Goal: Transaction & Acquisition: Obtain resource

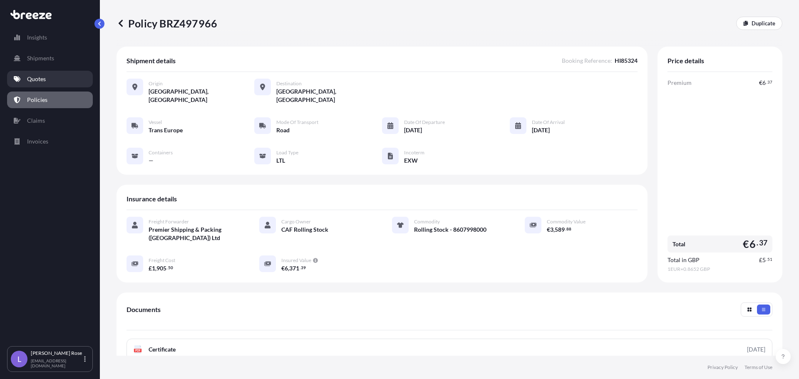
click at [32, 79] on p "Quotes" at bounding box center [36, 79] width 19 height 8
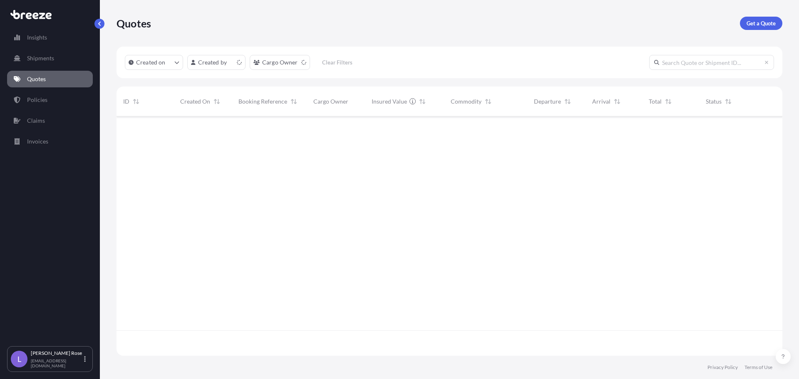
scroll to position [238, 660]
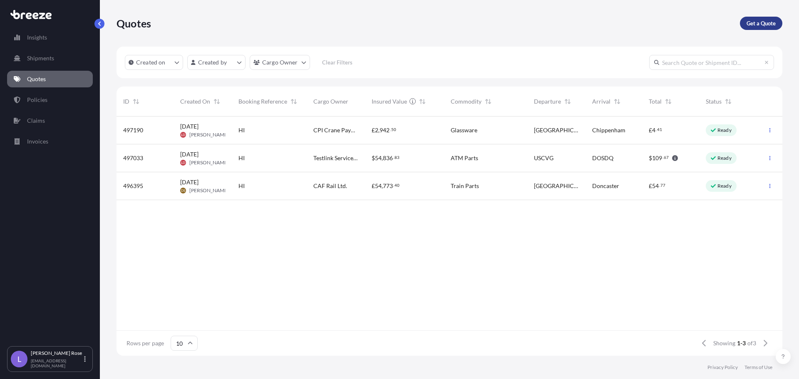
click at [761, 25] on p "Get a Quote" at bounding box center [761, 23] width 29 height 8
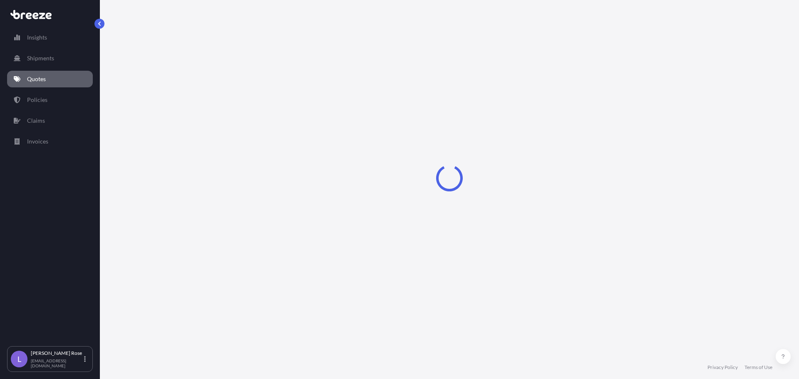
select select "Sea"
select select "1"
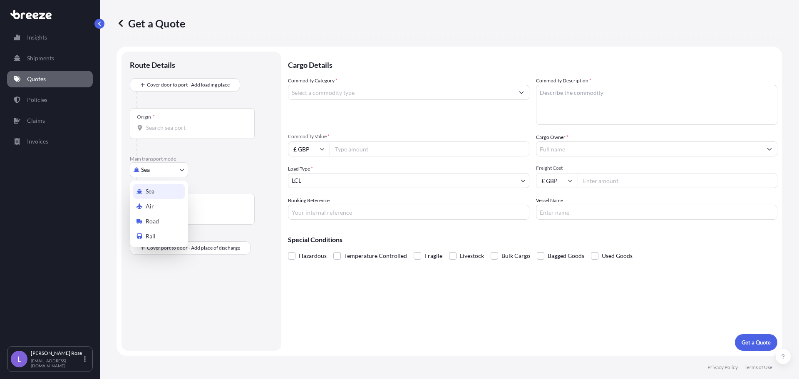
click at [165, 172] on body "Insights Shipments Quotes Policies Claims Invoices L [PERSON_NAME] [PERSON_NAME…" at bounding box center [399, 189] width 799 height 379
click at [161, 220] on div "Road" at bounding box center [159, 221] width 52 height 15
select select "Road"
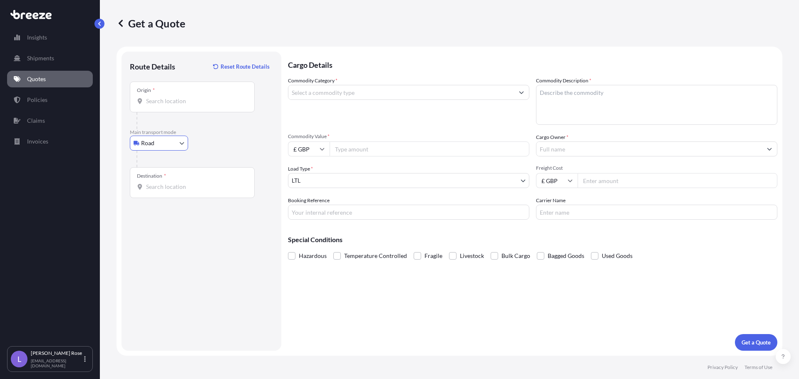
click at [182, 99] on input "Origin *" at bounding box center [195, 101] width 98 height 8
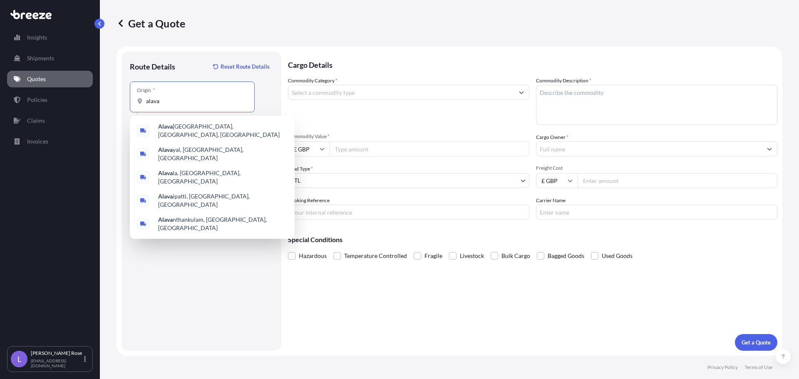
drag, startPoint x: 188, startPoint y: 103, endPoint x: 22, endPoint y: 102, distance: 165.3
click at [22, 102] on div "Insights Shipments Quotes Policies Claims Invoices L [PERSON_NAME] [PERSON_NAME…" at bounding box center [399, 189] width 799 height 379
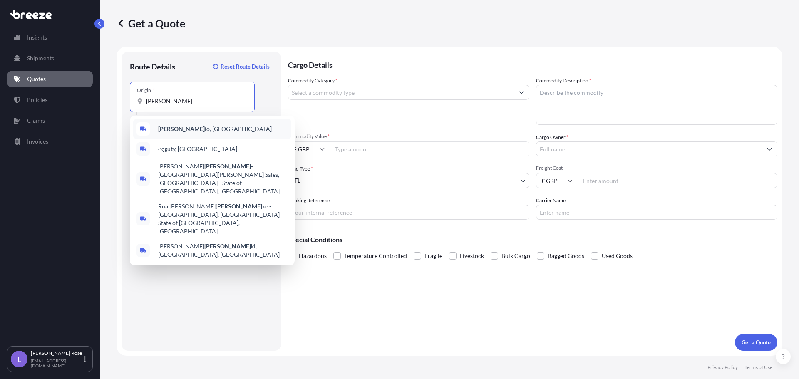
click at [179, 126] on span "[PERSON_NAME] io, [GEOGRAPHIC_DATA]" at bounding box center [215, 129] width 114 height 8
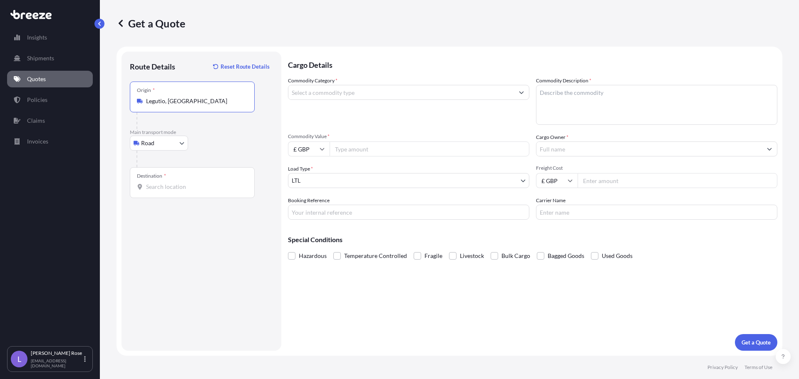
type input "Legutio, [GEOGRAPHIC_DATA]"
click at [195, 172] on div "Destination *" at bounding box center [192, 182] width 125 height 31
click at [195, 183] on input "Destination *" at bounding box center [195, 187] width 98 height 8
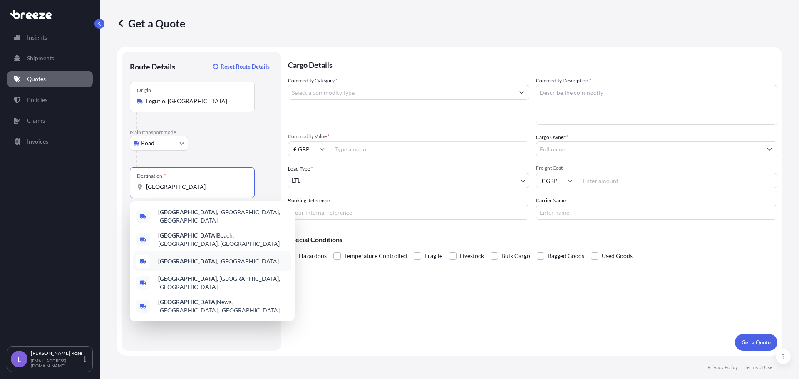
click at [187, 257] on span "[GEOGRAPHIC_DATA] , [GEOGRAPHIC_DATA]" at bounding box center [218, 261] width 121 height 8
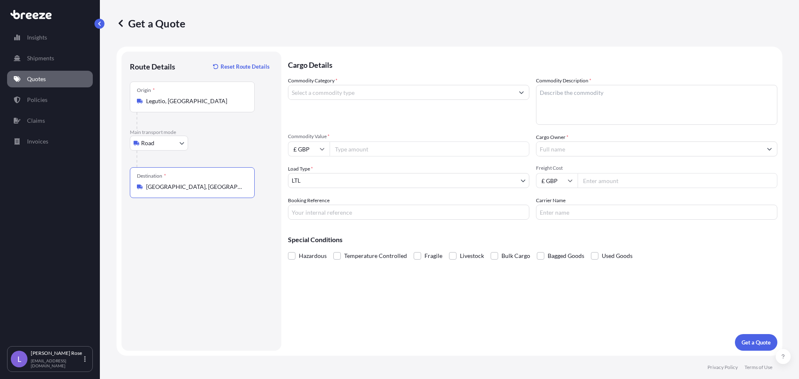
type input "[GEOGRAPHIC_DATA], [GEOGRAPHIC_DATA]"
click at [401, 87] on input "Commodity Category *" at bounding box center [401, 92] width 226 height 15
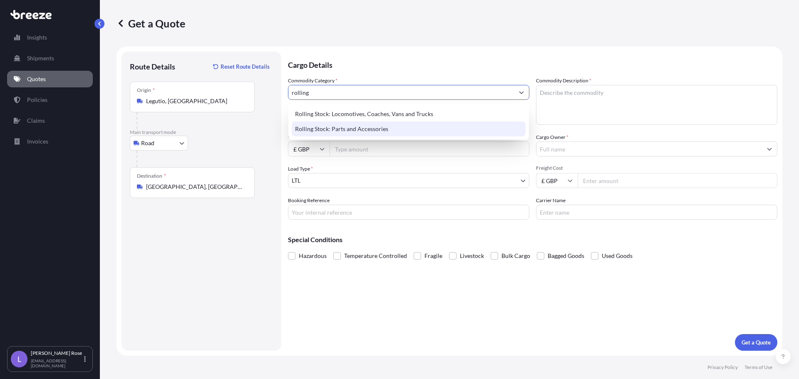
click at [366, 137] on div "Rolling Stock: Locomotives, Coaches, Vans and Trucks Rolling Stock: Parts and A…" at bounding box center [408, 121] width 241 height 37
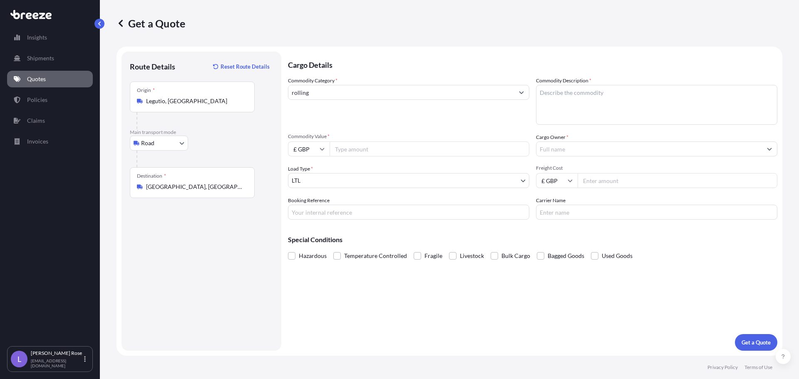
click at [370, 131] on div "Commodity Category * rolling Commodity Description * Commodity Value * £ GBP Ca…" at bounding box center [533, 148] width 490 height 143
click at [368, 92] on input "rolling" at bounding box center [401, 92] width 226 height 15
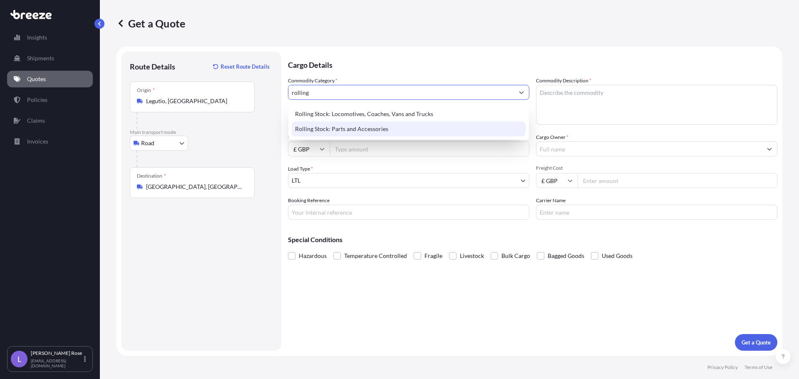
click at [352, 125] on div "Rolling Stock: Parts and Accessories" at bounding box center [409, 129] width 234 height 15
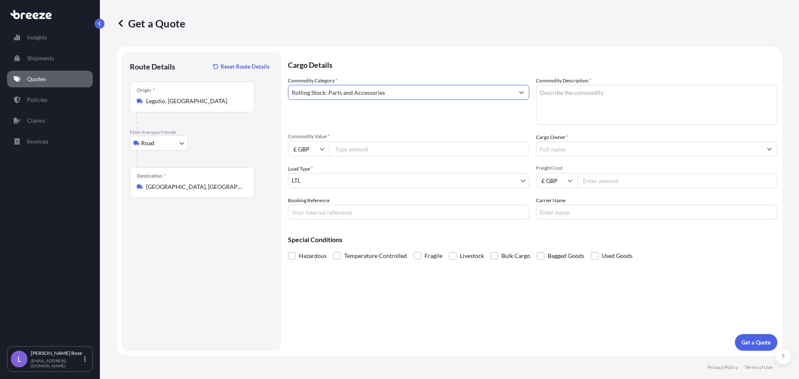
type input "Rolling Stock: Parts and Accessories"
click at [572, 104] on textarea "Commodity Description *" at bounding box center [656, 105] width 241 height 40
type textarea "Rolling Stock - 8607998000"
click at [398, 149] on input "Commodity Value *" at bounding box center [430, 149] width 200 height 15
type input "290.00"
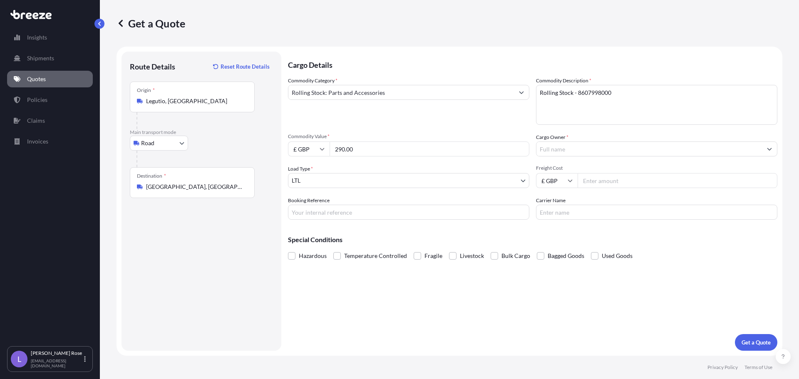
click at [321, 152] on input "£ GBP" at bounding box center [309, 149] width 42 height 15
click at [303, 175] on div "€ EUR" at bounding box center [308, 172] width 35 height 16
type input "€ EUR"
click at [568, 144] on input "Cargo Owner *" at bounding box center [650, 149] width 226 height 15
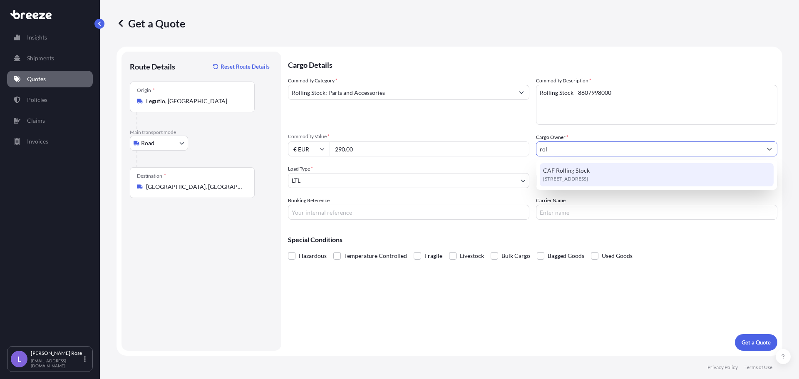
click at [569, 172] on span "CAF Rolling Stock" at bounding box center [566, 171] width 47 height 8
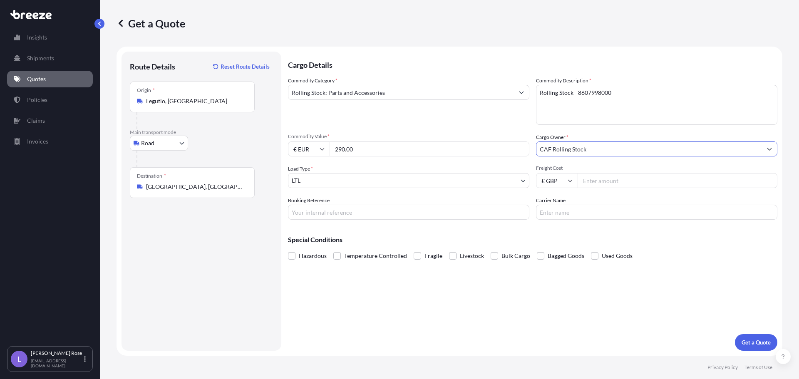
type input "CAF Rolling Stock"
click at [598, 177] on input "Freight Cost" at bounding box center [678, 180] width 200 height 15
click at [593, 182] on input "Freight Cost" at bounding box center [678, 180] width 200 height 15
type input "1792.89"
click at [566, 212] on input "Carrier Name" at bounding box center [656, 212] width 241 height 15
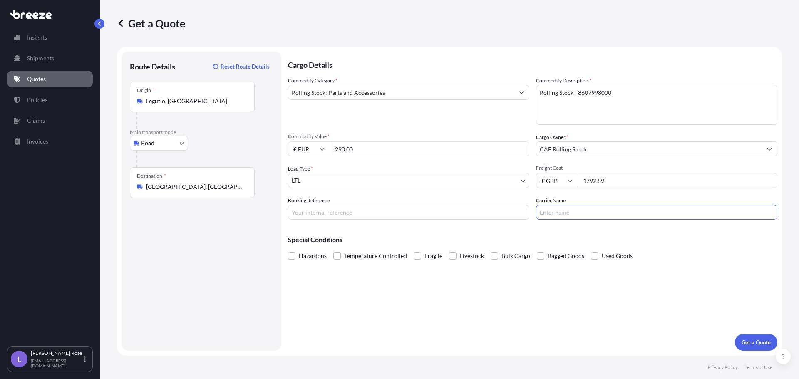
type input "Trans Europe"
click at [363, 211] on input "Booking Reference" at bounding box center [408, 212] width 241 height 15
type input "HI85351"
click at [746, 338] on button "Get a Quote" at bounding box center [756, 342] width 42 height 17
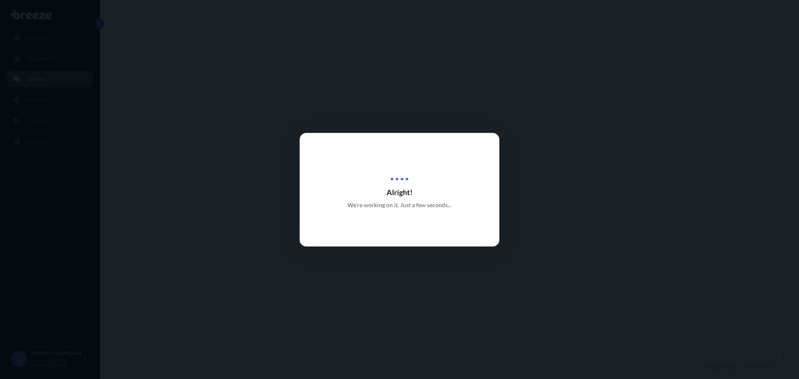
select select "Road"
select select "1"
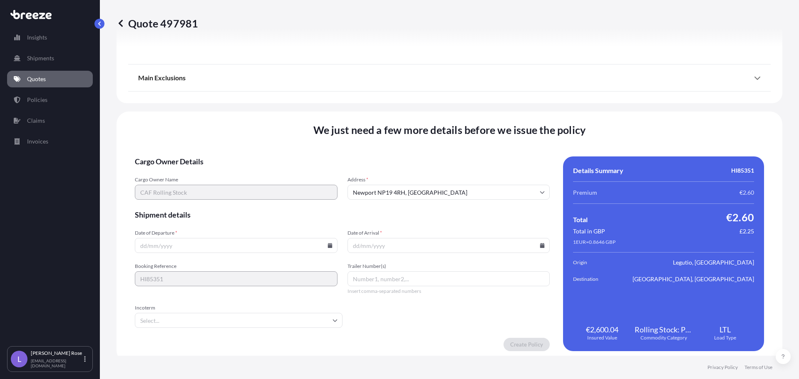
scroll to position [942, 0]
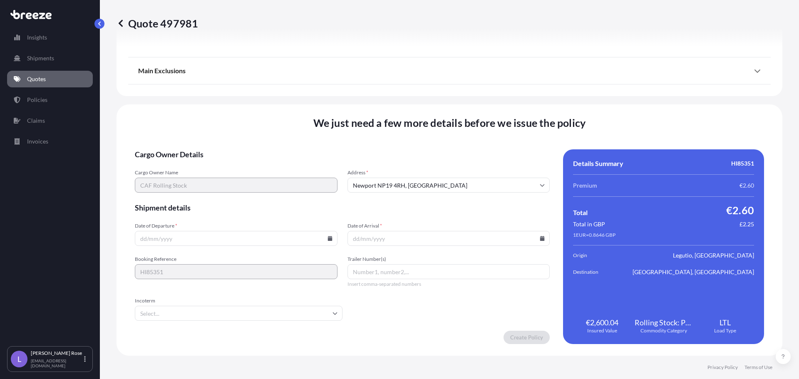
click at [329, 237] on icon at bounding box center [330, 238] width 5 height 5
click at [197, 134] on button "2" at bounding box center [196, 132] width 13 height 13
type input "[DATE]"
click at [540, 238] on icon at bounding box center [542, 238] width 5 height 5
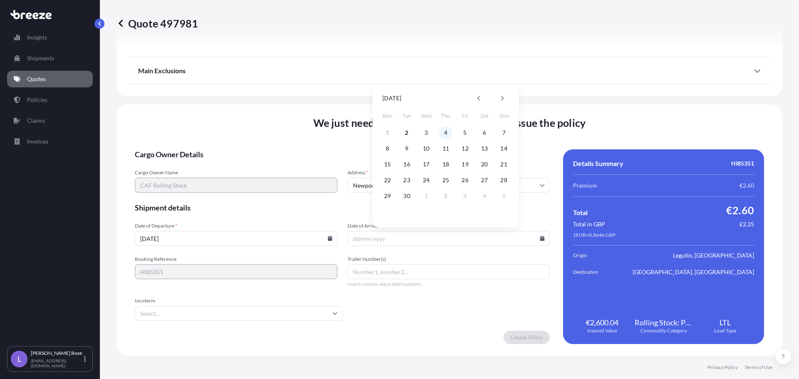
click at [444, 133] on button "4" at bounding box center [445, 132] width 13 height 13
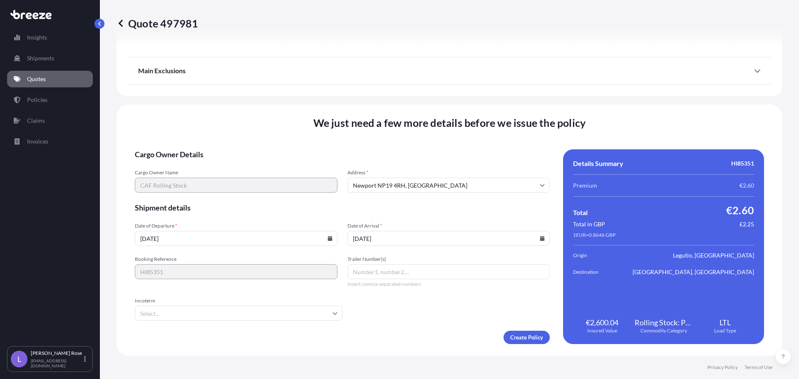
type input "[DATE]"
click at [255, 311] on input "Incoterm" at bounding box center [239, 313] width 208 height 15
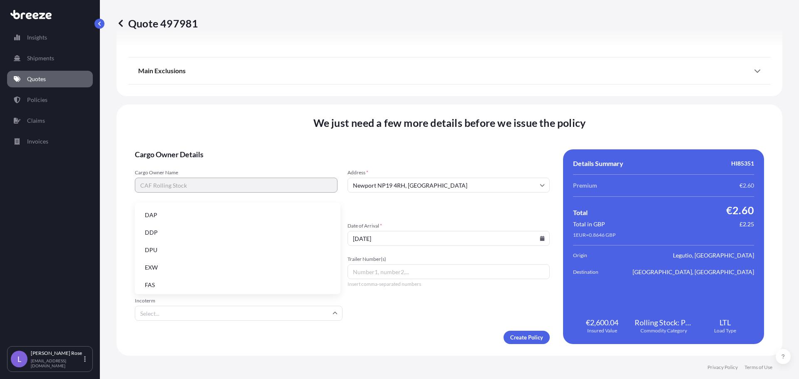
scroll to position [83, 0]
click at [158, 251] on li "EXW" at bounding box center [237, 253] width 199 height 16
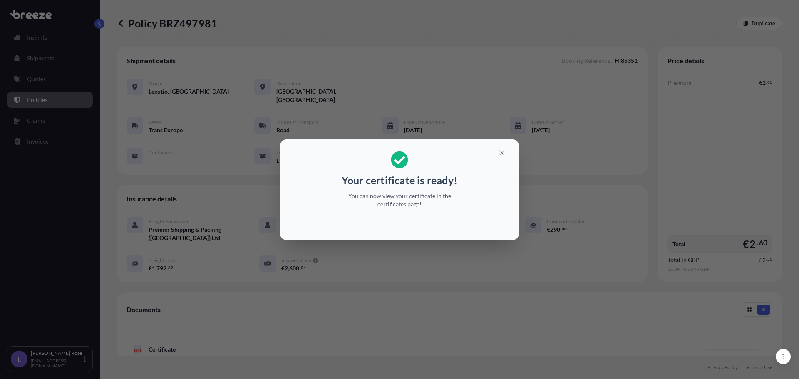
click at [542, 252] on div "Your certificate is ready! You can now view your certificate in the certificate…" at bounding box center [399, 189] width 799 height 379
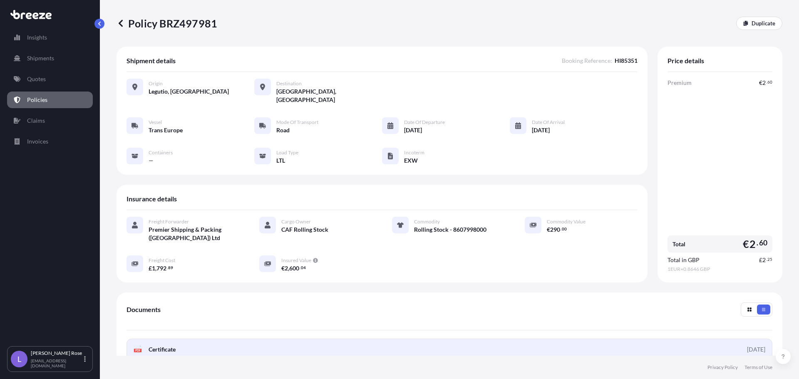
click at [206, 346] on link "PDF Certificate [DATE]" at bounding box center [450, 350] width 646 height 22
